Goal: Information Seeking & Learning: Find specific page/section

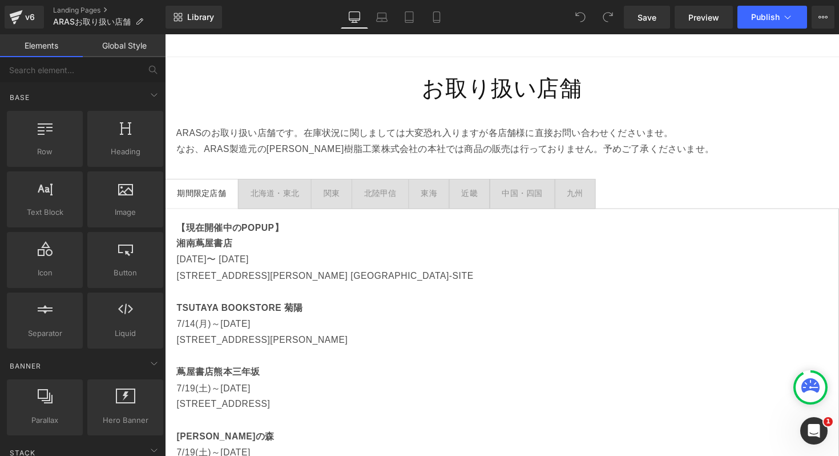
scroll to position [88, 0]
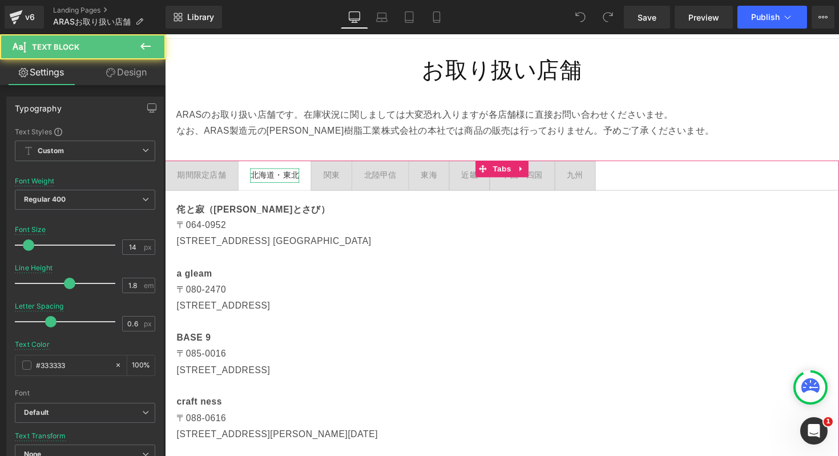
click at [289, 178] on div "北海道・東北" at bounding box center [277, 178] width 50 height 14
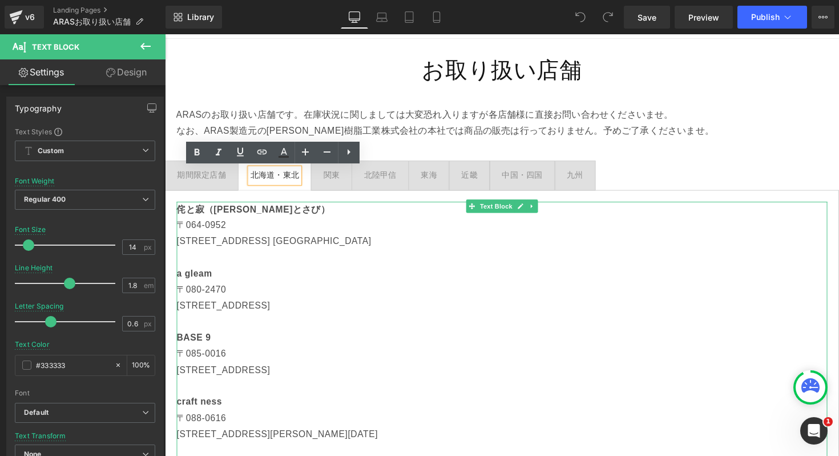
click at [279, 218] on p "侘と寂（[PERSON_NAME]とさび）" at bounding box center [510, 214] width 667 height 17
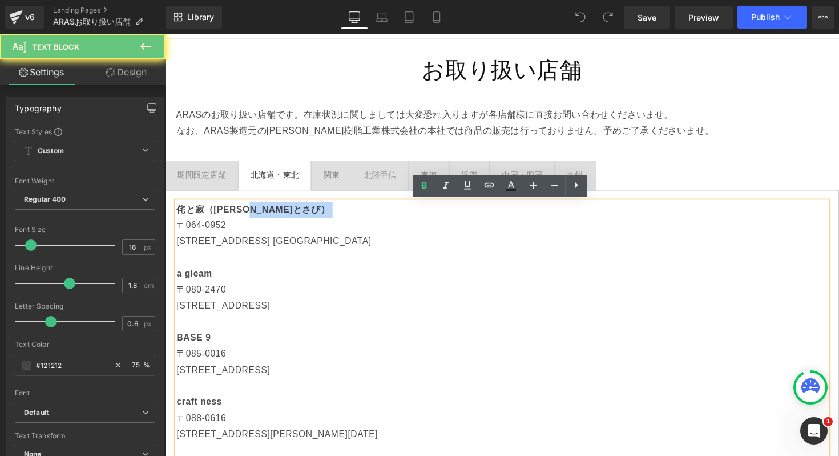
click at [279, 218] on p "侘と寂（[PERSON_NAME]とさび）" at bounding box center [510, 214] width 667 height 17
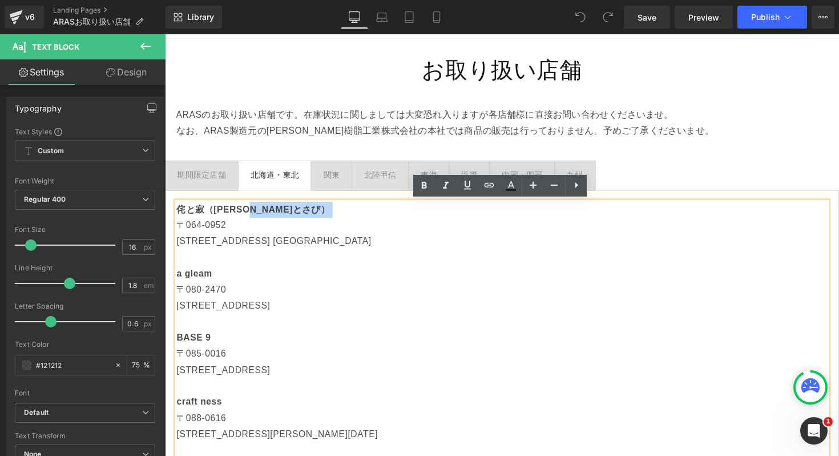
click at [279, 210] on p "侘と寂（[PERSON_NAME]とさび）" at bounding box center [510, 214] width 667 height 17
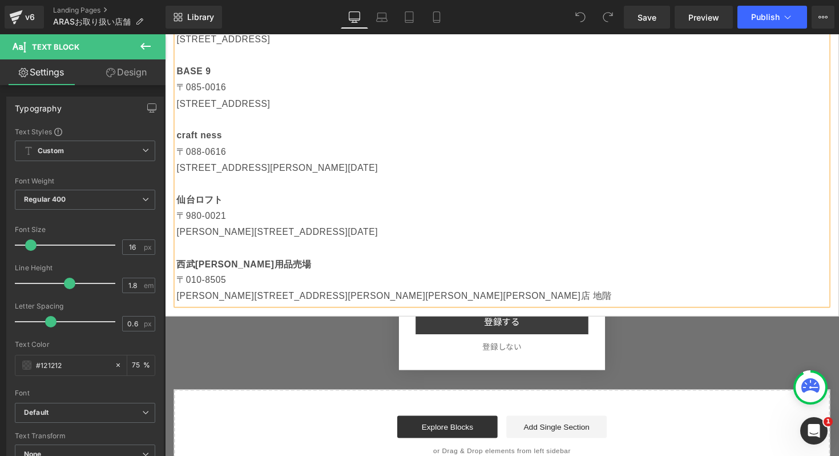
scroll to position [259, 0]
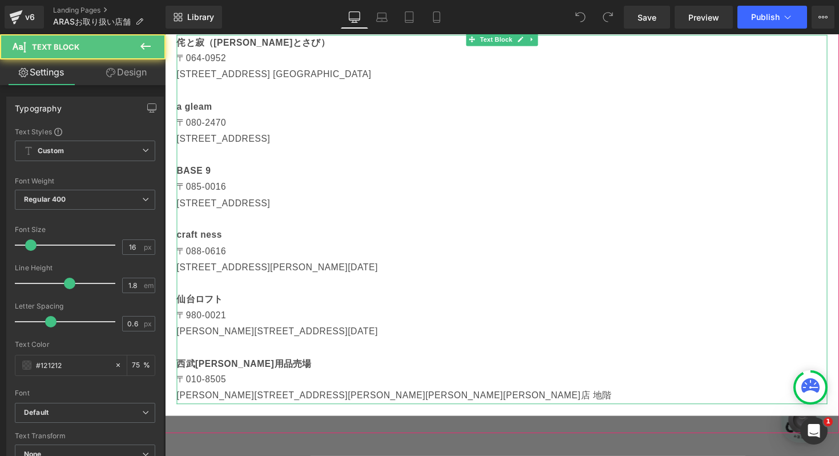
click at [309, 369] on p "西武[PERSON_NAME]用品売場" at bounding box center [510, 372] width 667 height 17
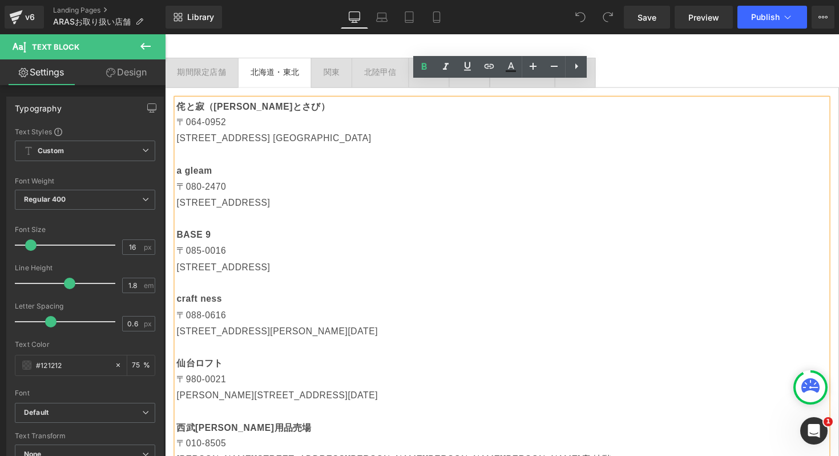
scroll to position [167, 0]
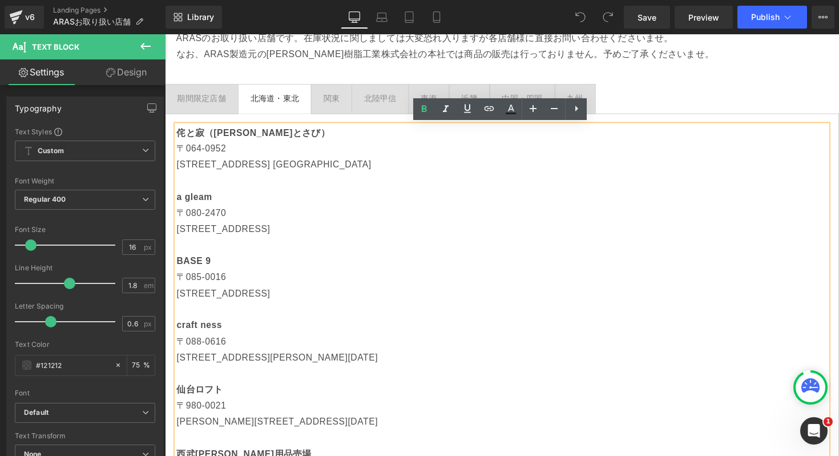
click at [332, 115] on div "侘と寂（わびとさび） [STREET_ADDRESS][GEOGRAPHIC_DATA] a gleam [STREET_ADDRESS] [STREET_A…" at bounding box center [510, 316] width 691 height 402
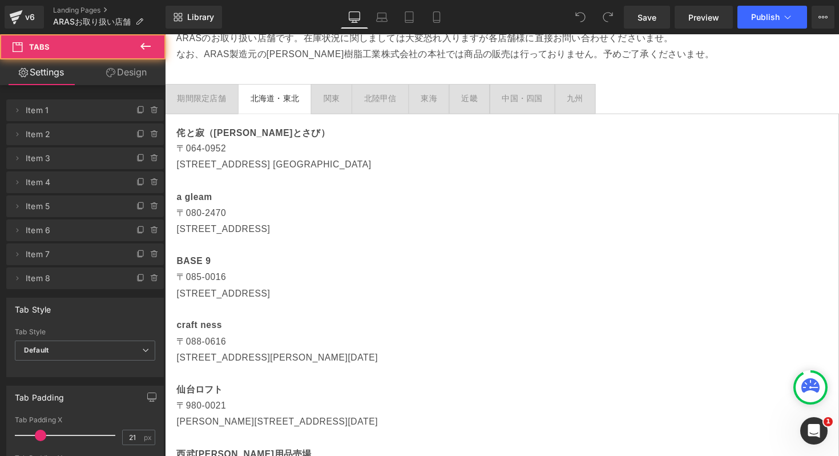
click at [332, 106] on div "[GEOGRAPHIC_DATA]" at bounding box center [335, 100] width 17 height 14
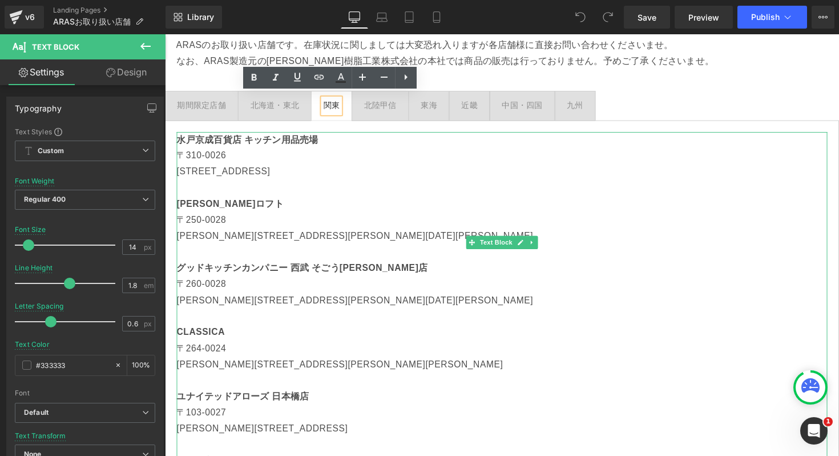
scroll to position [158, 0]
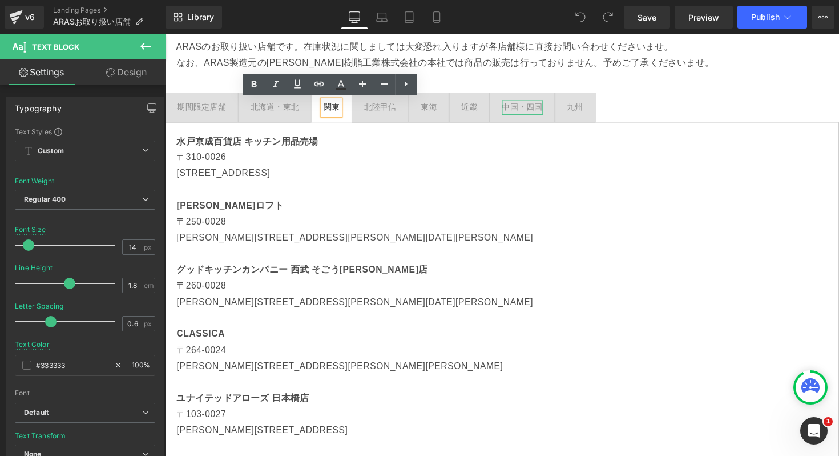
click at [541, 107] on div "中国・四国" at bounding box center [531, 109] width 42 height 14
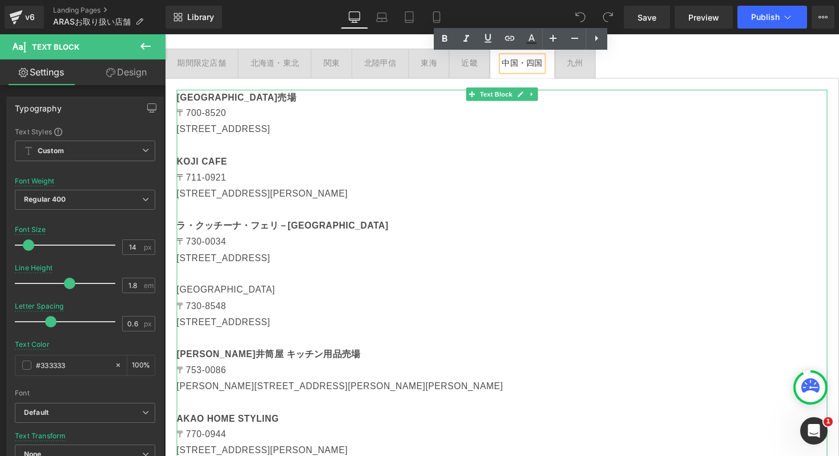
scroll to position [207, 0]
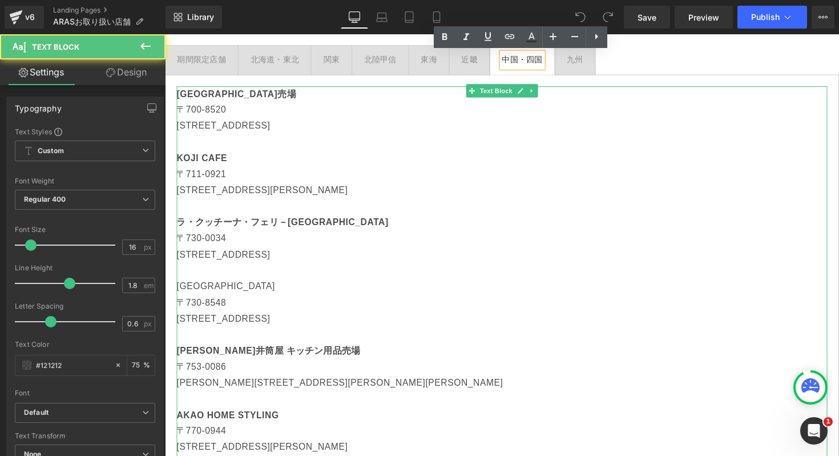
click at [258, 291] on p "[GEOGRAPHIC_DATA]" at bounding box center [510, 292] width 667 height 17
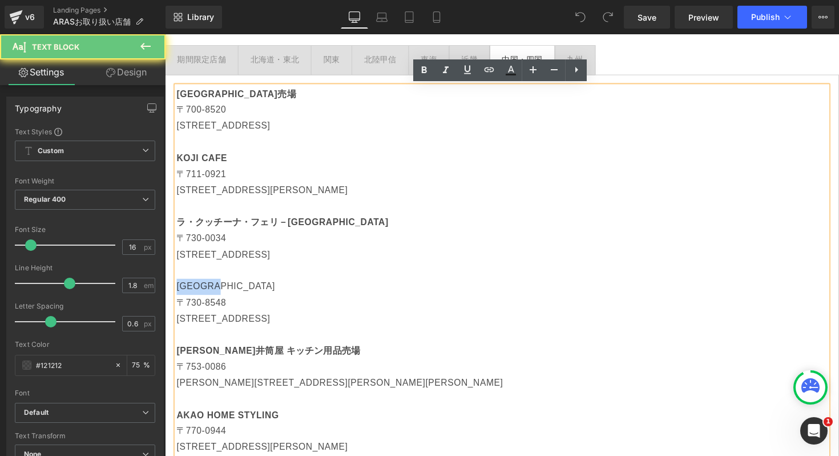
drag, startPoint x: 244, startPoint y: 291, endPoint x: 164, endPoint y: 288, distance: 80.5
click at [165, 259] on html "コンテンツに進む 税込5,000円以上送料無料・5営業日以内発送 [PERSON_NAME]休業中(8/12~8/18)のご注文は[DATE]以降[PERSO…" at bounding box center [510, 44] width 691 height 432
paste div
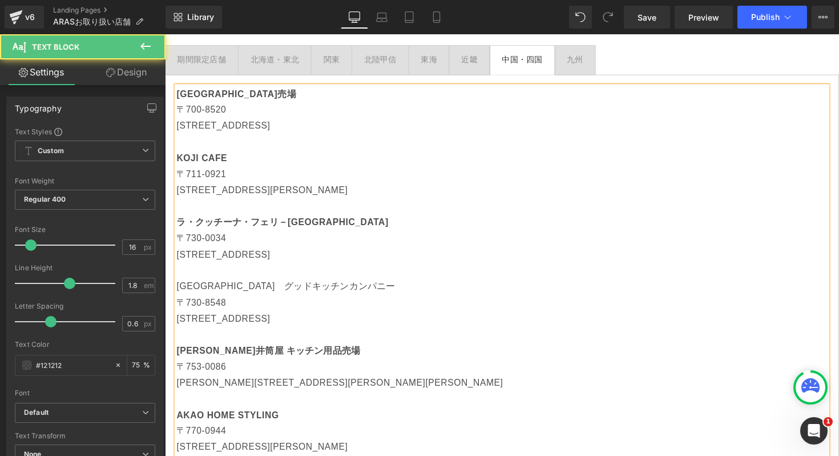
click at [246, 286] on p "[GEOGRAPHIC_DATA]　グッドキッチンカンパニー" at bounding box center [510, 292] width 667 height 17
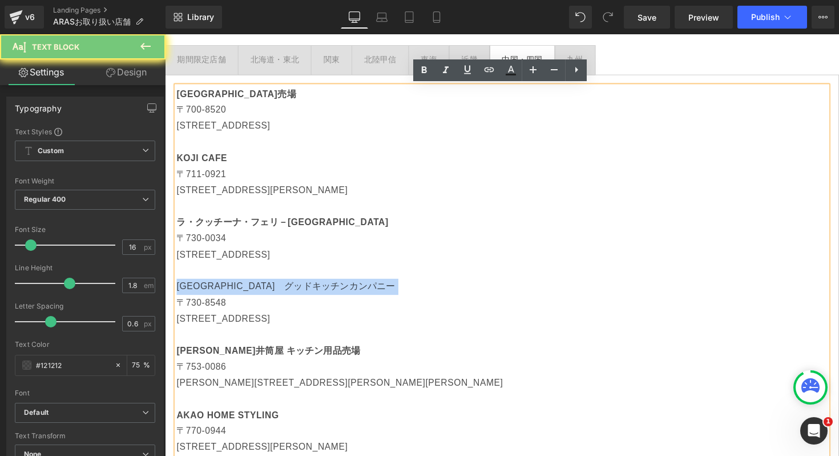
click at [246, 286] on p "[GEOGRAPHIC_DATA]　グッドキッチンカンパニー" at bounding box center [510, 292] width 667 height 17
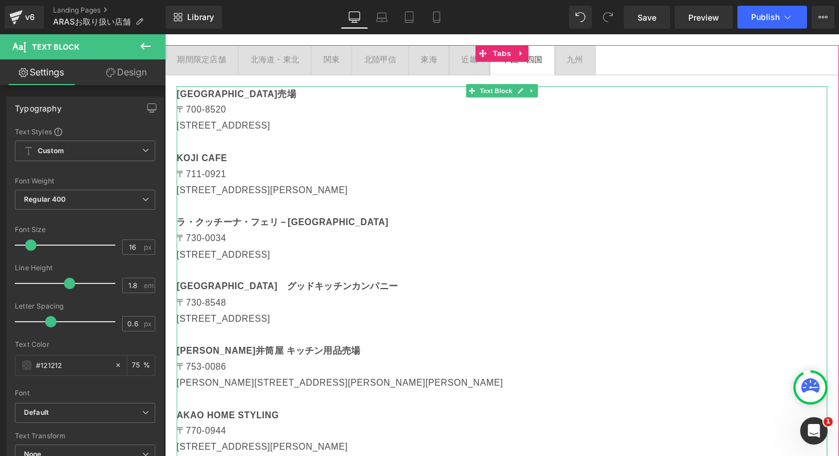
click at [372, 289] on p "[GEOGRAPHIC_DATA]　グッドキッチンカンパニー" at bounding box center [510, 292] width 667 height 17
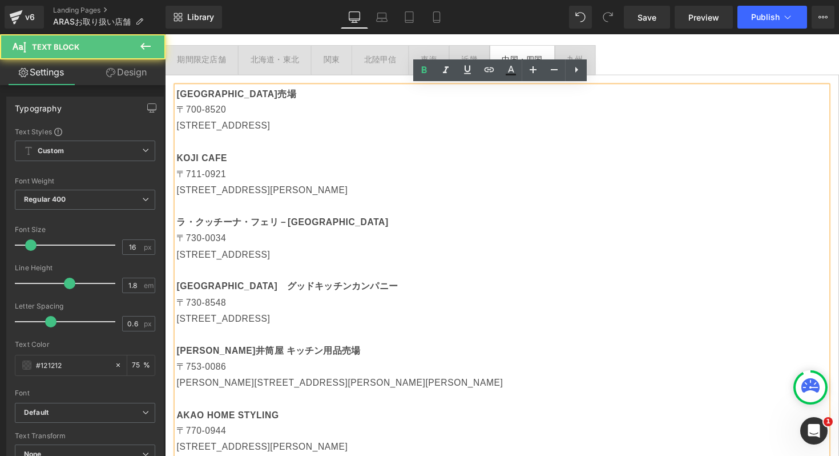
paste div
click at [321, 321] on p "[STREET_ADDRESS]" at bounding box center [510, 325] width 667 height 17
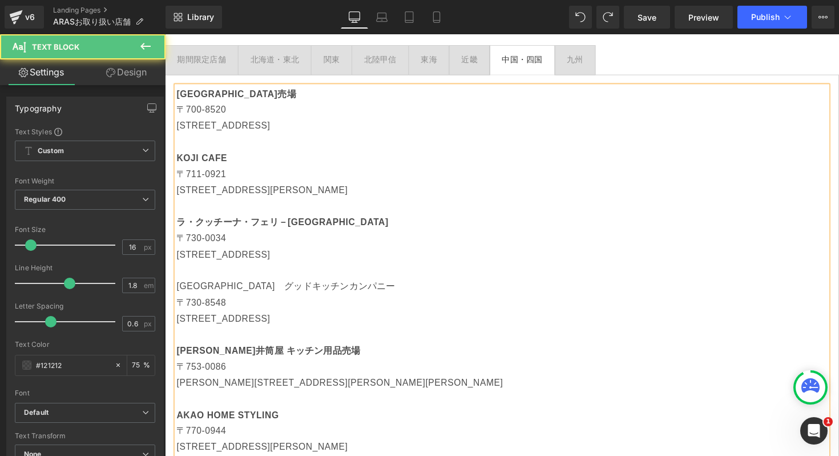
click at [300, 329] on p "[STREET_ADDRESS]" at bounding box center [510, 325] width 667 height 17
drag, startPoint x: 361, startPoint y: 296, endPoint x: 170, endPoint y: 294, distance: 191.2
click at [170, 294] on div "岡山高島屋 台所用品売場 [STREET_ADDRESS][GEOGRAPHIC_DATA][STREET_ADDRESS][GEOGRAPHIC_DATA]…" at bounding box center [510, 440] width 691 height 731
